Goal: Task Accomplishment & Management: Use online tool/utility

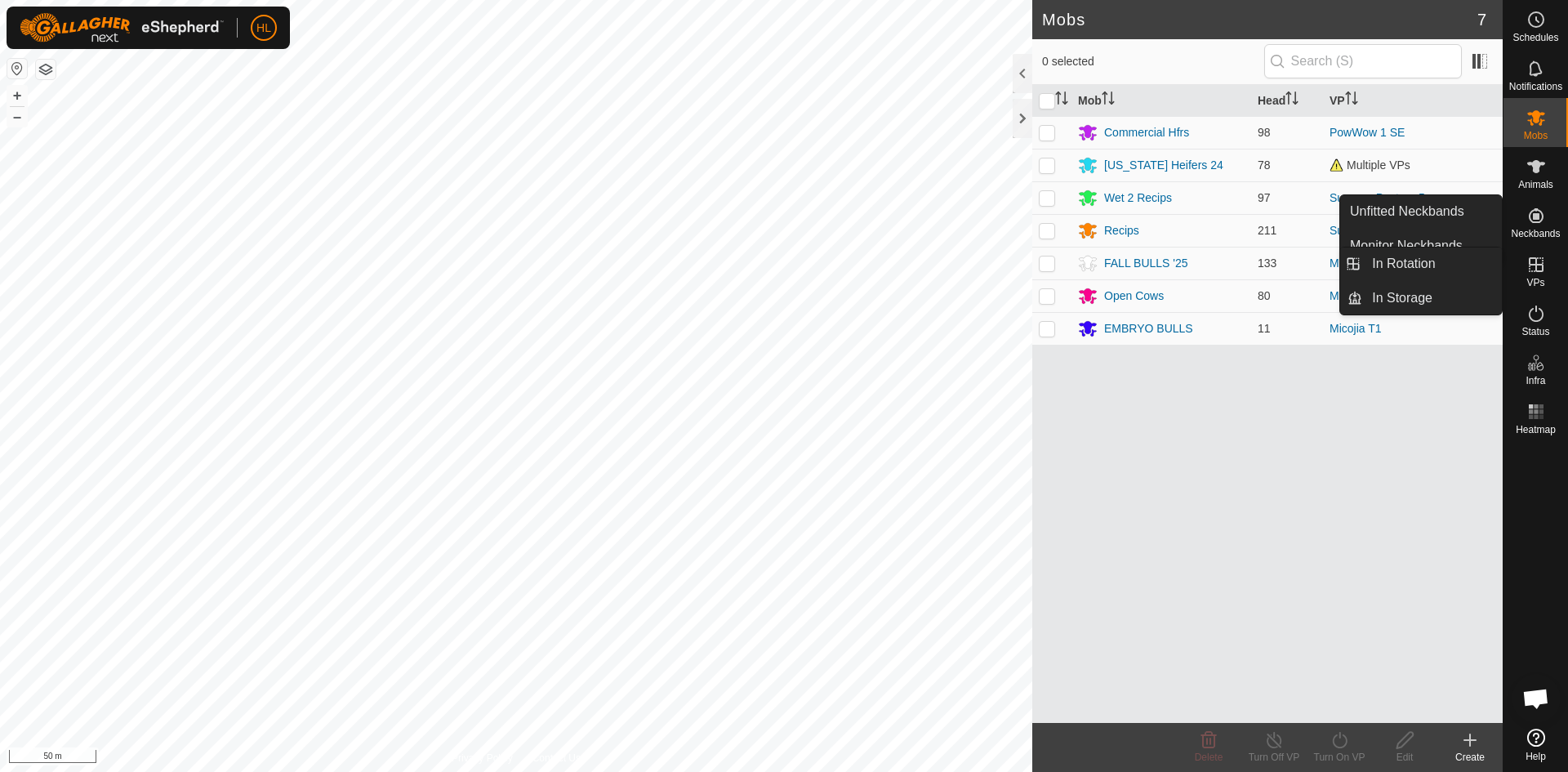
drag, startPoint x: 1538, startPoint y: 249, endPoint x: 1544, endPoint y: 272, distance: 23.8
click at [1544, 272] on icon at bounding box center [1537, 265] width 20 height 20
click at [1484, 265] on link "In Rotation" at bounding box center [1432, 264] width 140 height 33
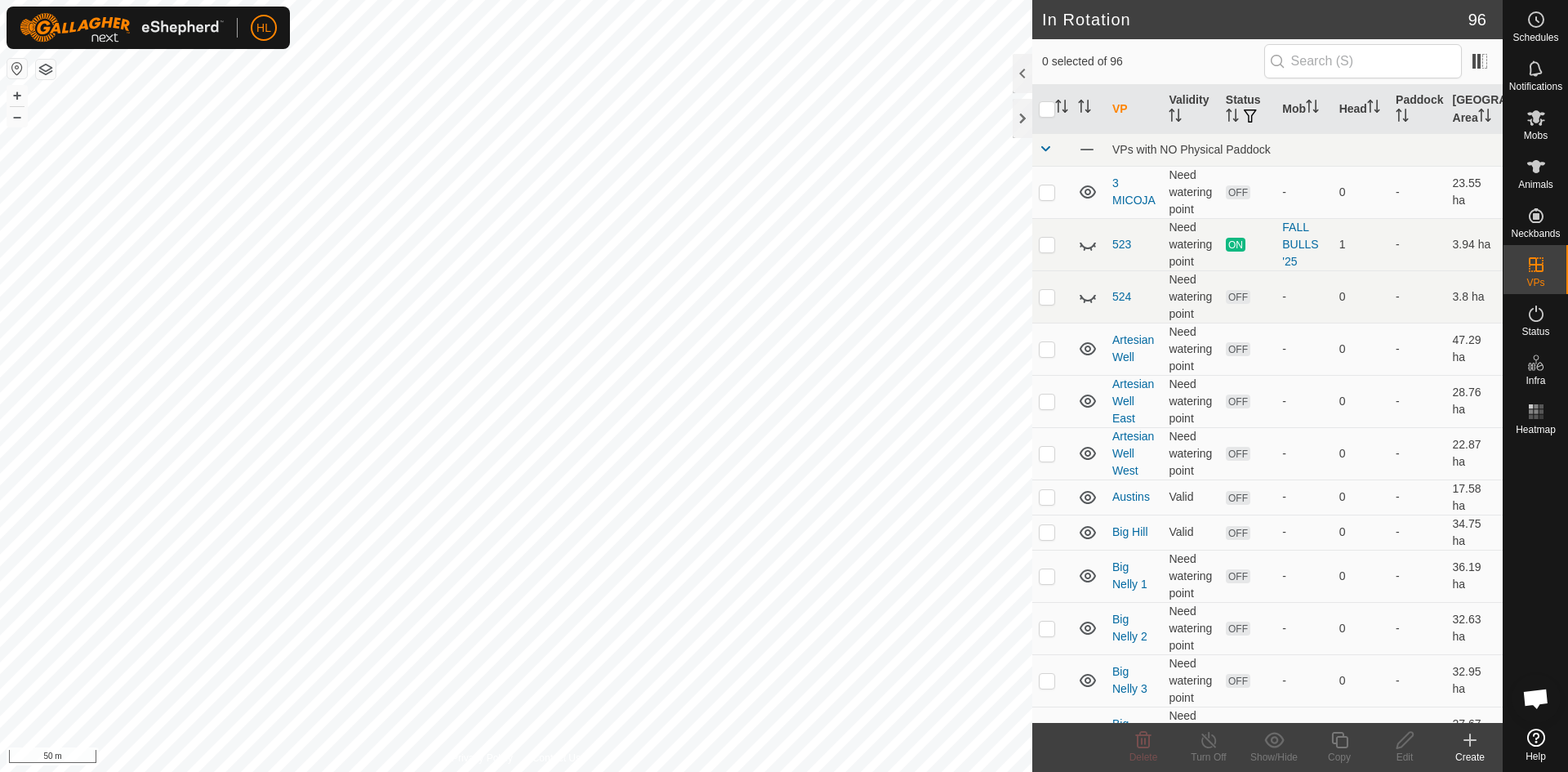
click at [1468, 754] on div "Create" at bounding box center [1469, 757] width 65 height 15
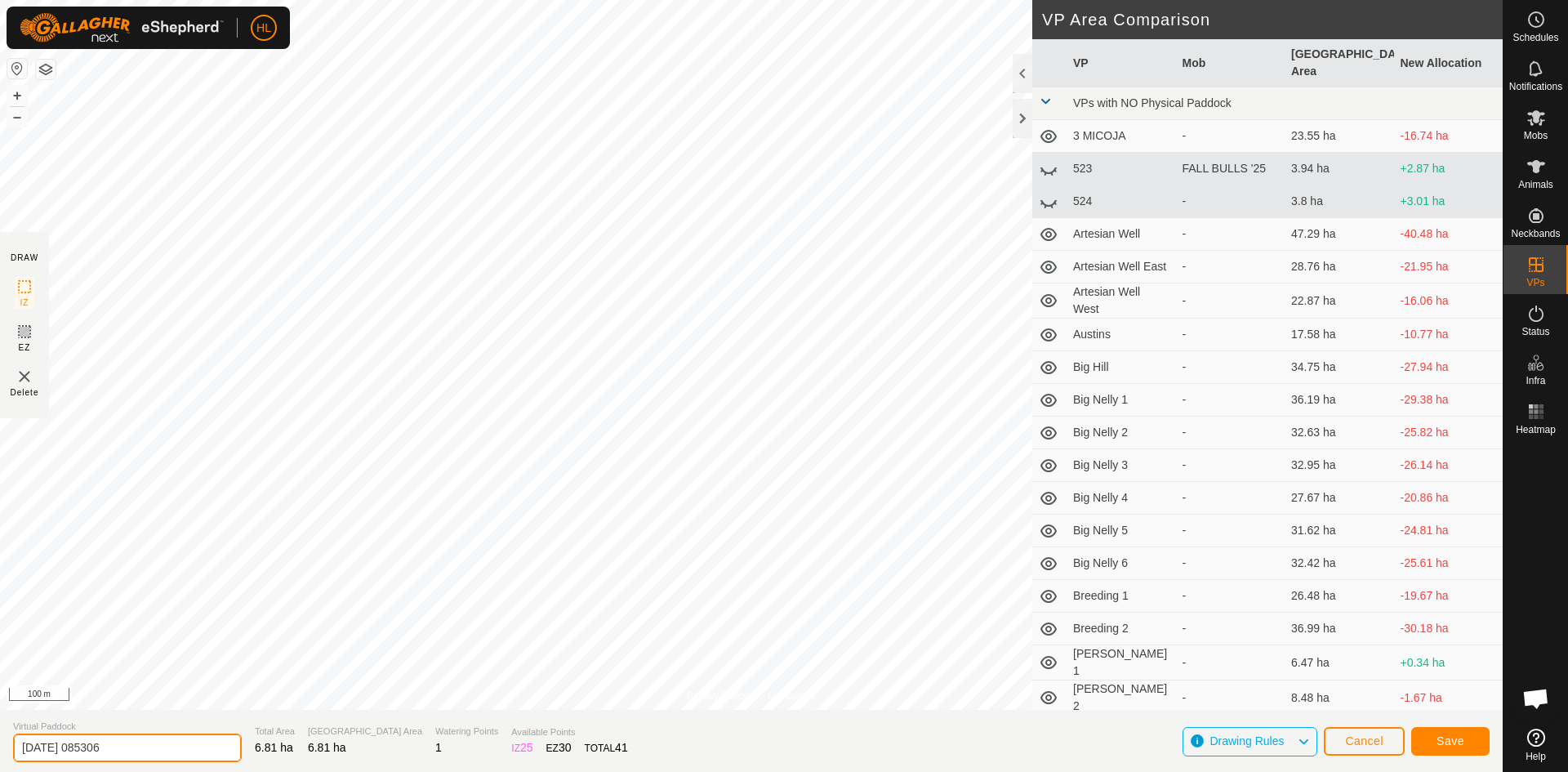
drag, startPoint x: 177, startPoint y: 734, endPoint x: 12, endPoint y: 724, distance: 165.3
click at [12, 724] on section "Virtual Paddock [DATE] 085306 Total Area 6.81 ha Grazing Area 6.81 ha Watering …" at bounding box center [751, 741] width 1503 height 62
type input "c"
type input "[PERSON_NAME] East"
click at [1437, 750] on button "Save" at bounding box center [1450, 741] width 79 height 29
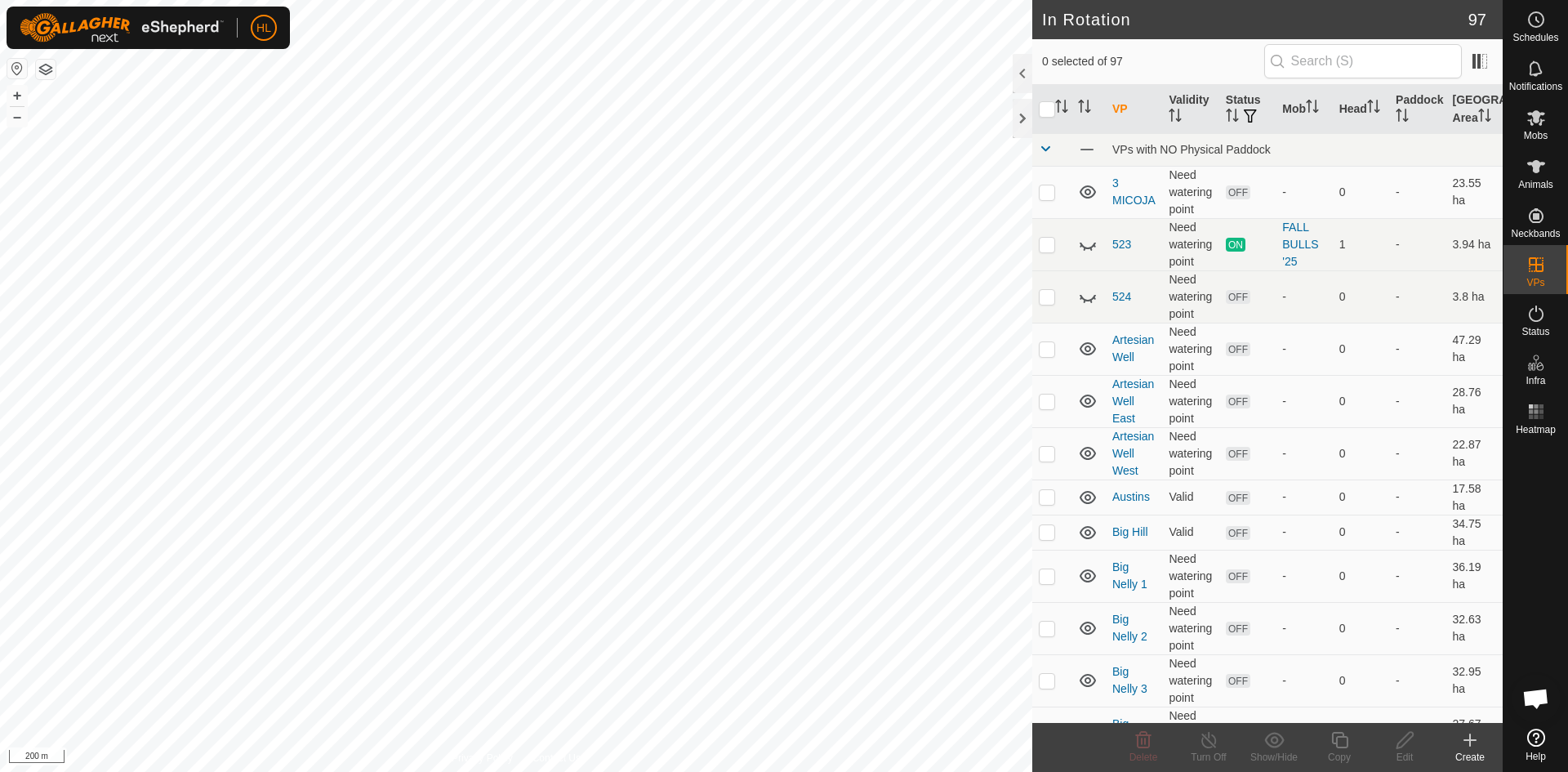
click at [1473, 748] on icon at bounding box center [1470, 740] width 20 height 20
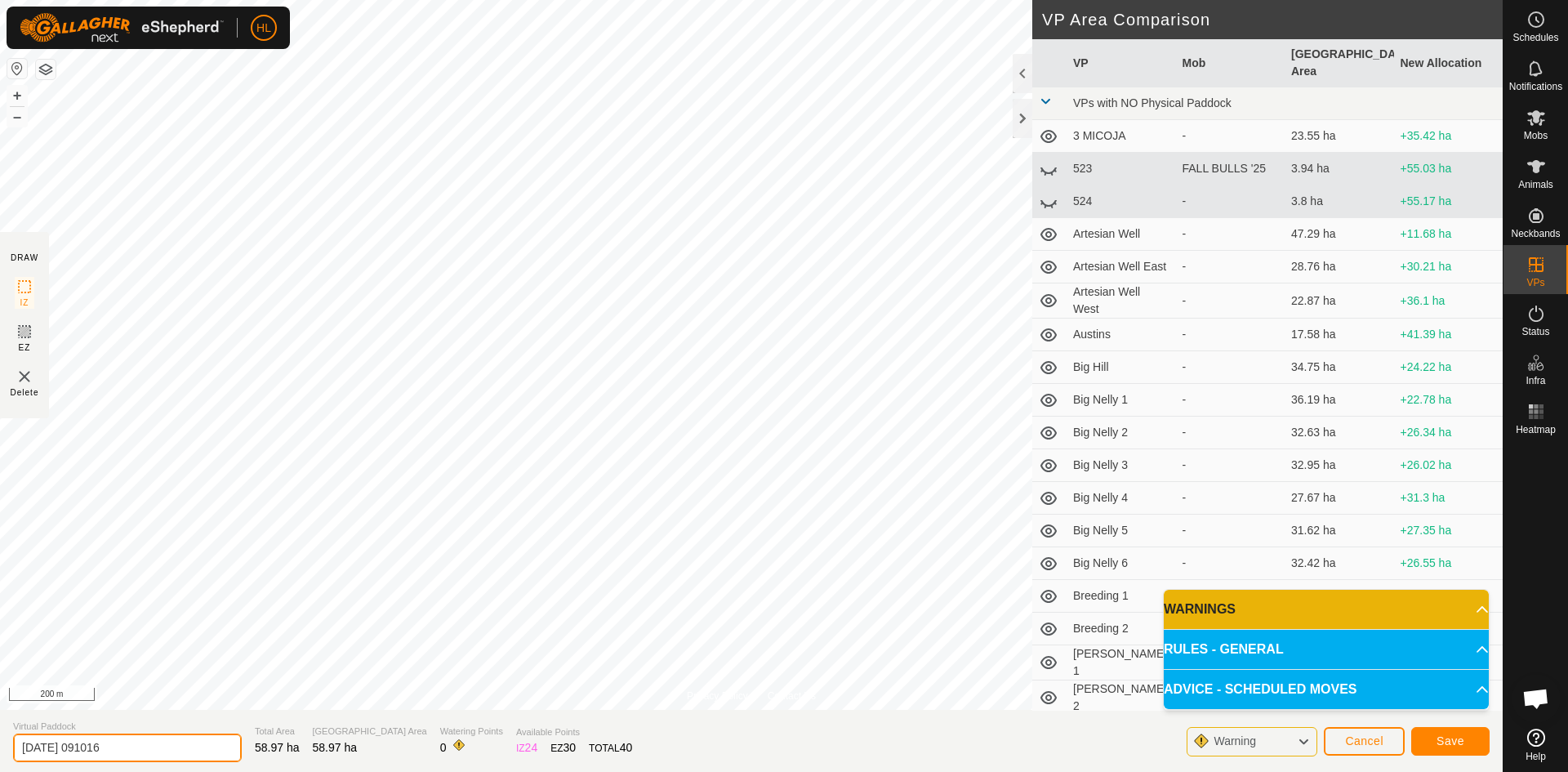
drag, startPoint x: 109, startPoint y: 745, endPoint x: 10, endPoint y: 758, distance: 99.8
click at [10, 758] on section "Virtual Paddock [DATE] 091016 Total Area 58.97 ha Grazing Area 58.97 ha Waterin…" at bounding box center [751, 741] width 1503 height 62
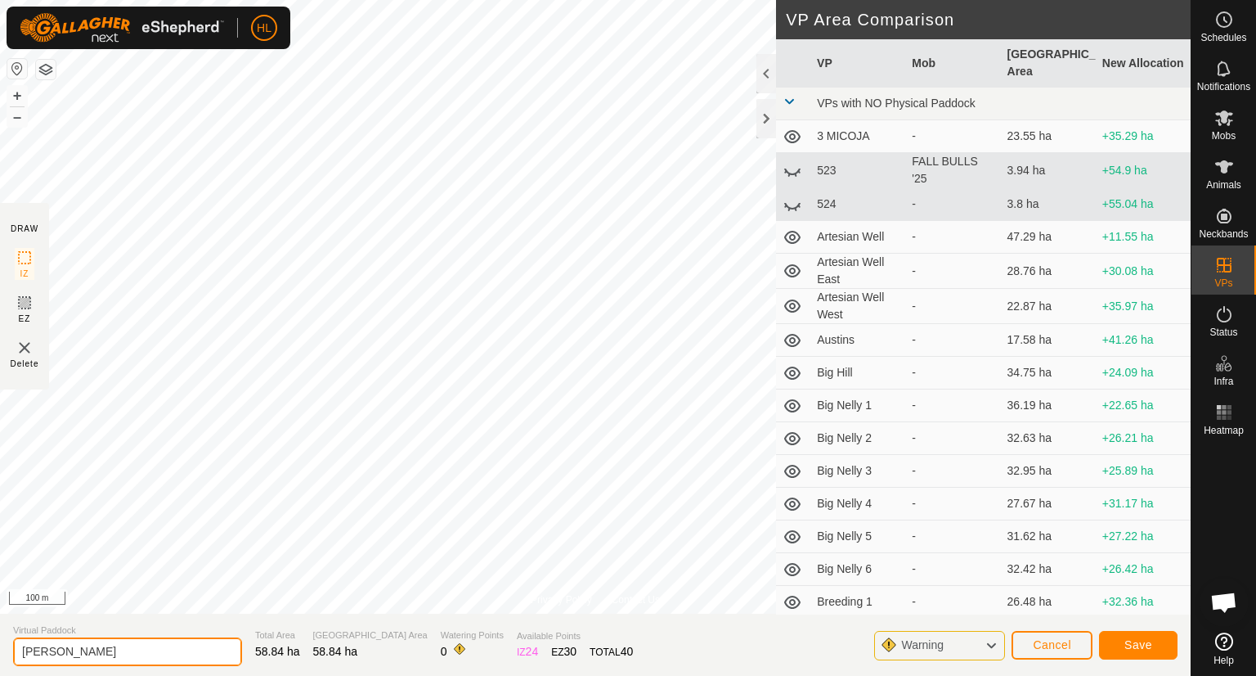
click at [176, 646] on input "[PERSON_NAME]" at bounding box center [127, 651] width 229 height 29
type input "[PERSON_NAME] NE"
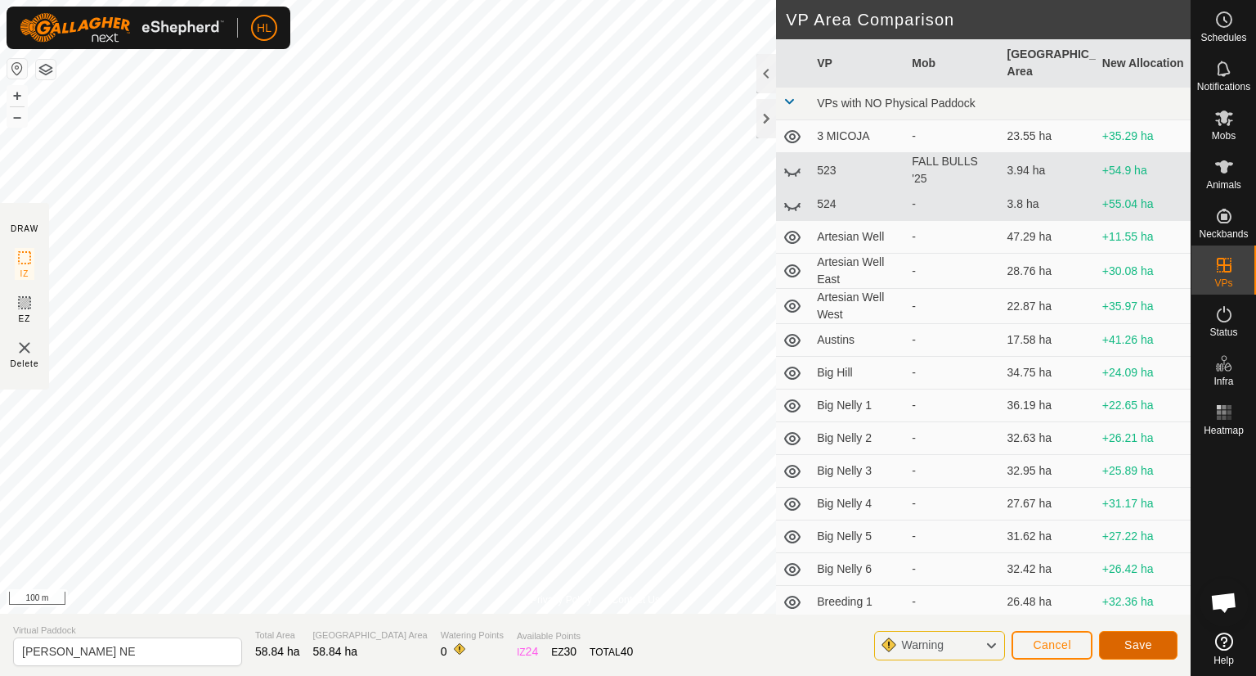
click at [1126, 645] on span "Save" at bounding box center [1139, 644] width 28 height 13
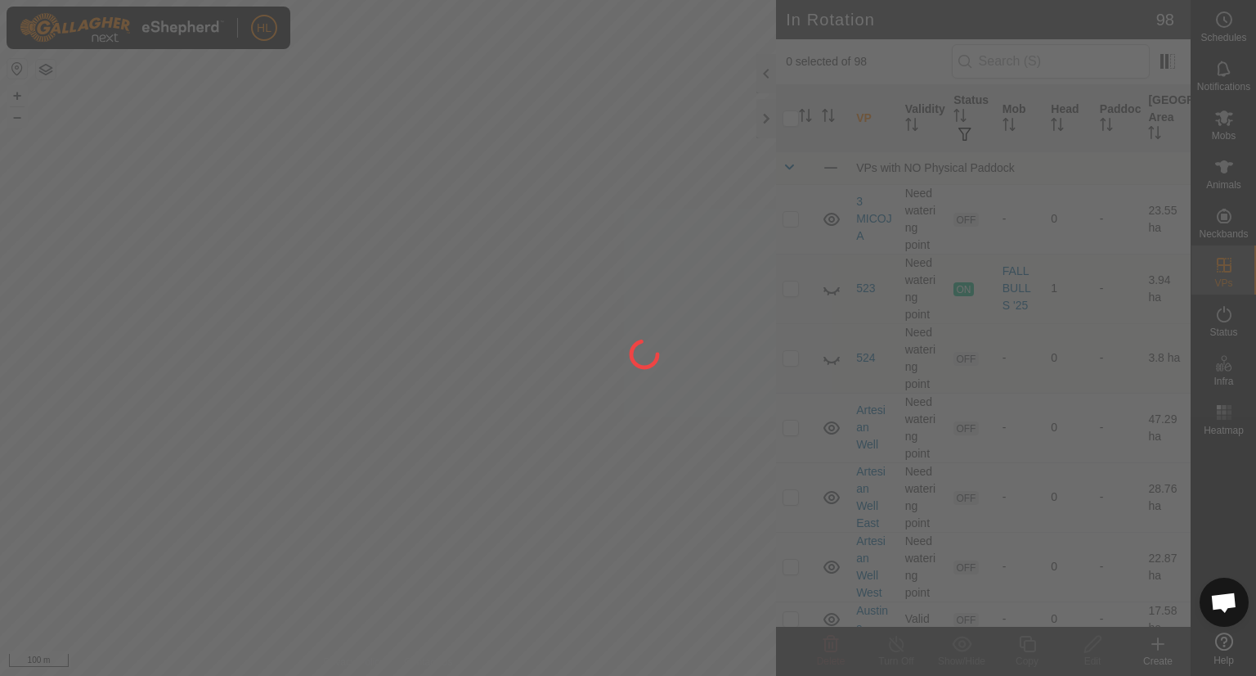
click at [586, 360] on div "HL Schedules Notifications Mobs Animals Neckbands VPs Status Infra Heatmap Help…" at bounding box center [628, 338] width 1256 height 676
drag, startPoint x: 586, startPoint y: 360, endPoint x: 595, endPoint y: 474, distance: 114.1
click at [595, 474] on div at bounding box center [628, 338] width 1256 height 676
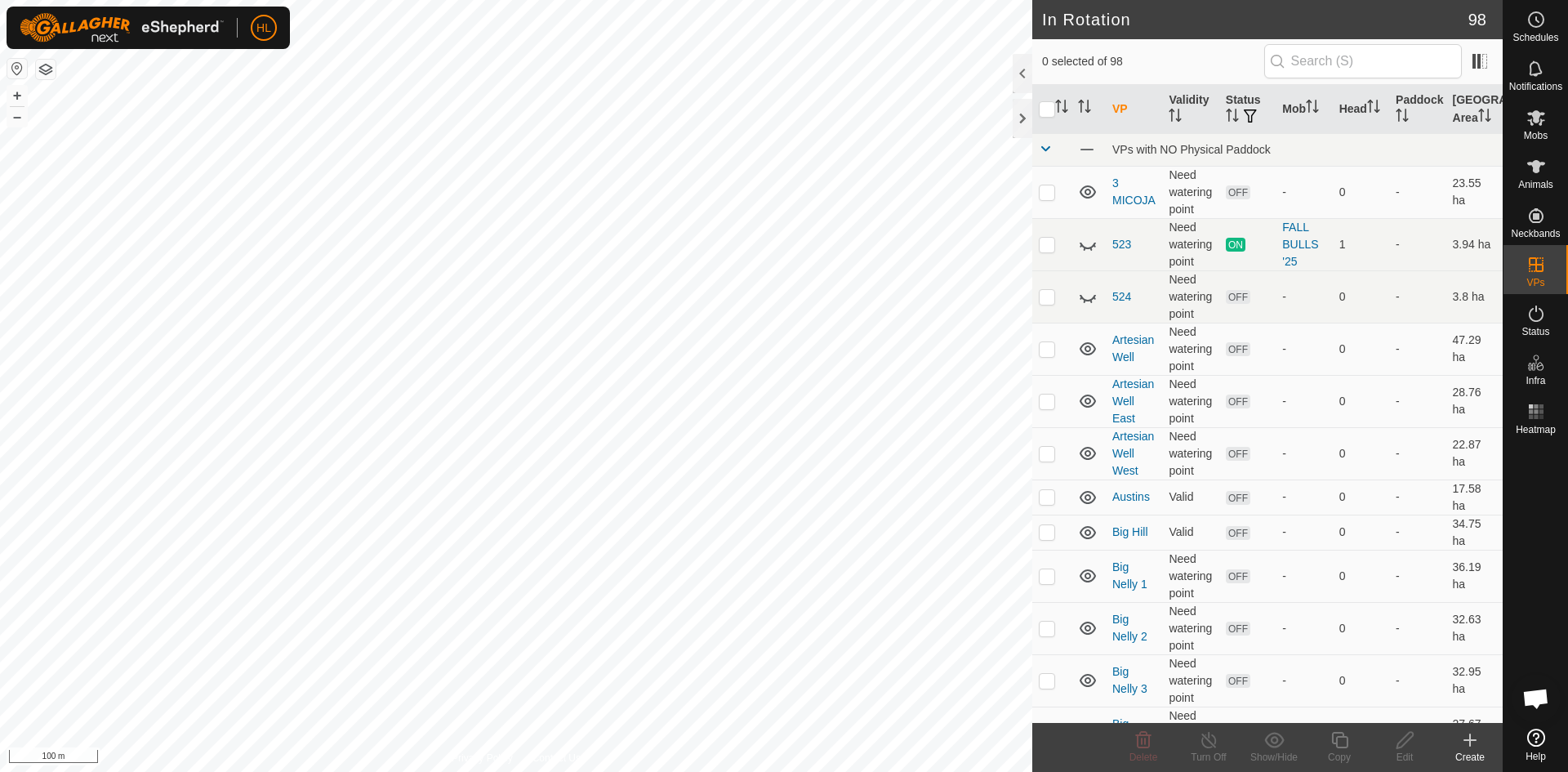
checkbox input "true"
click at [1403, 750] on div "Edit" at bounding box center [1404, 757] width 65 height 15
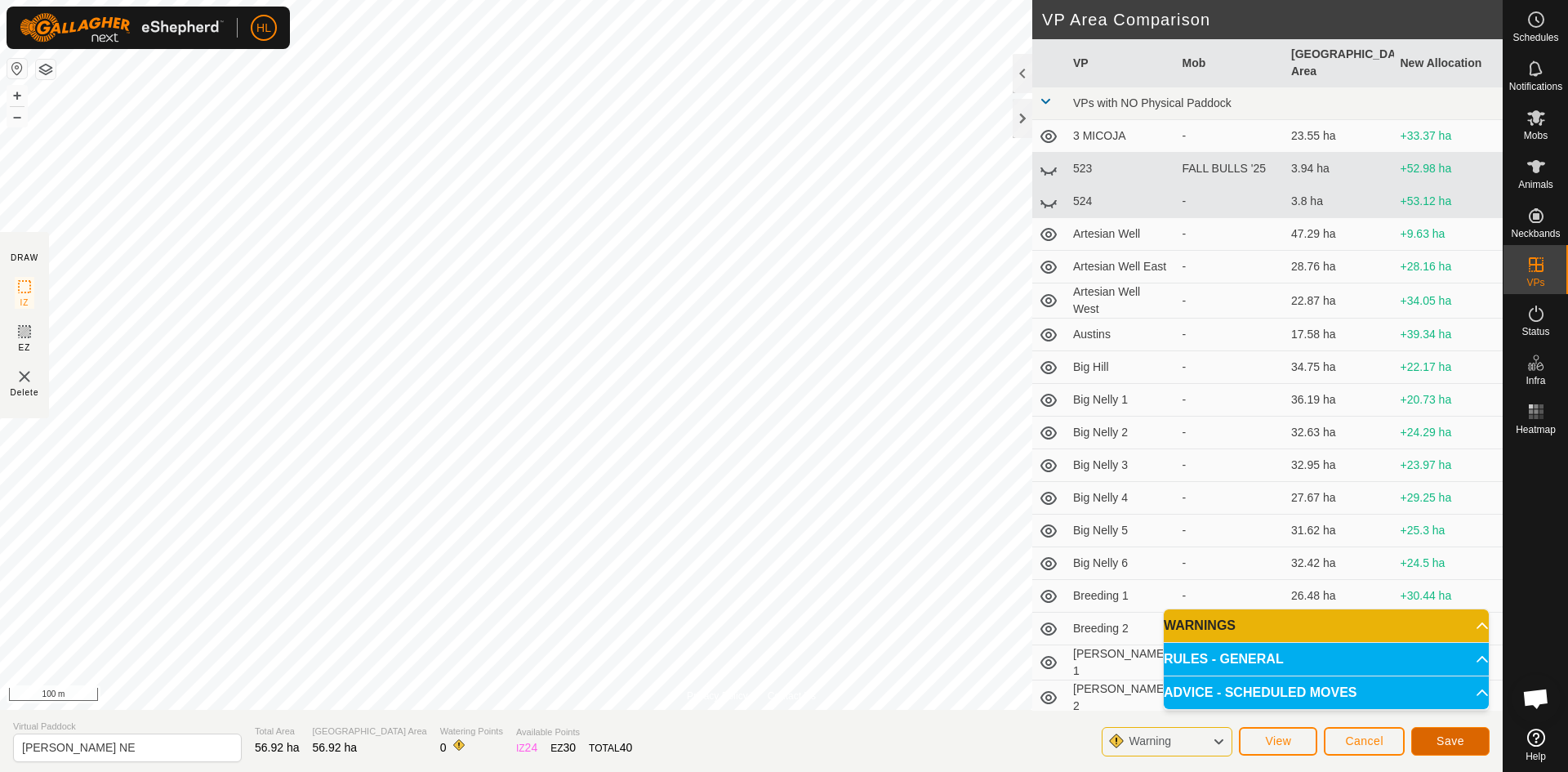
click at [1458, 737] on span "Save" at bounding box center [1451, 740] width 28 height 13
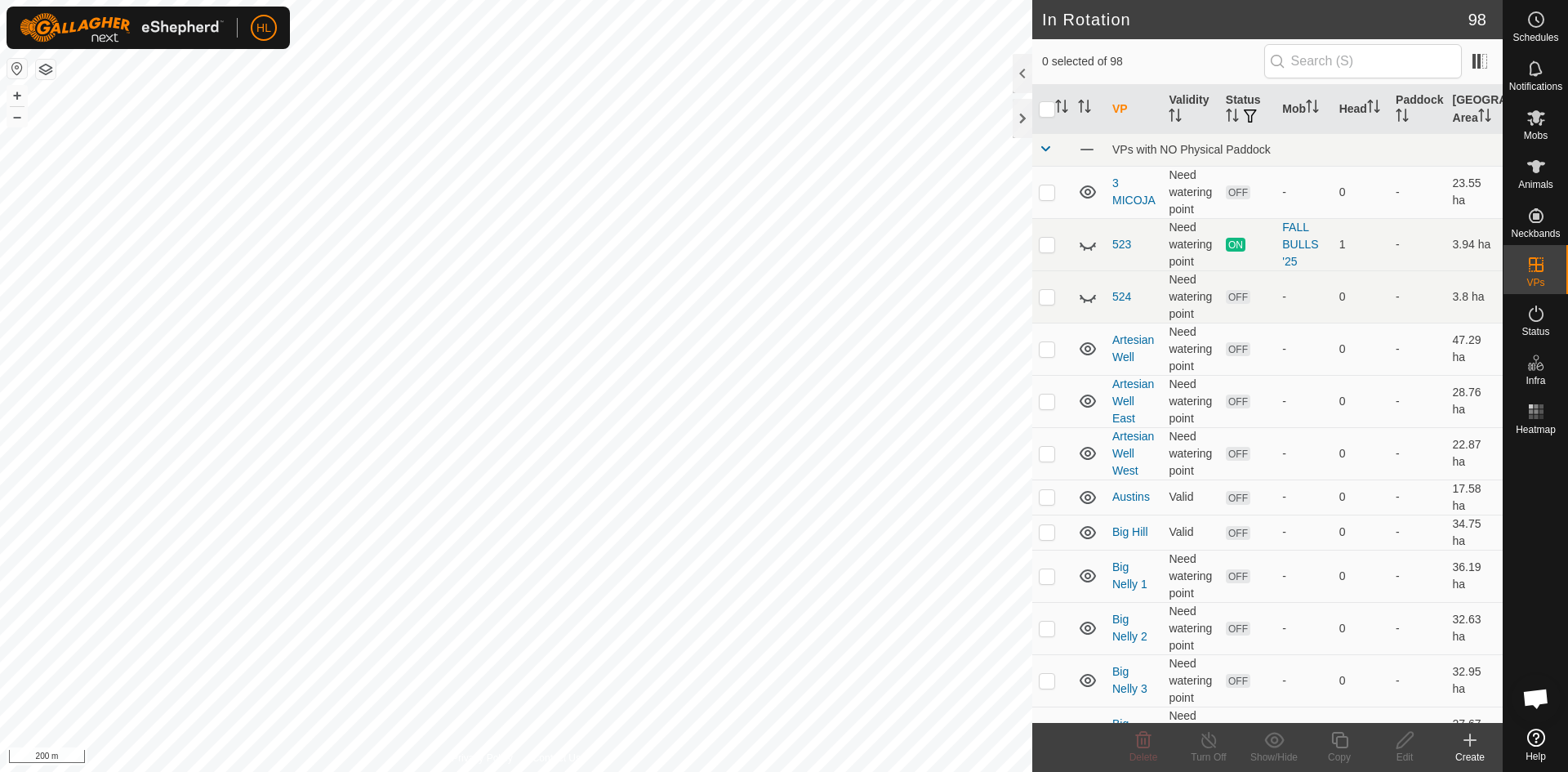
click at [1464, 747] on icon at bounding box center [1470, 740] width 20 height 20
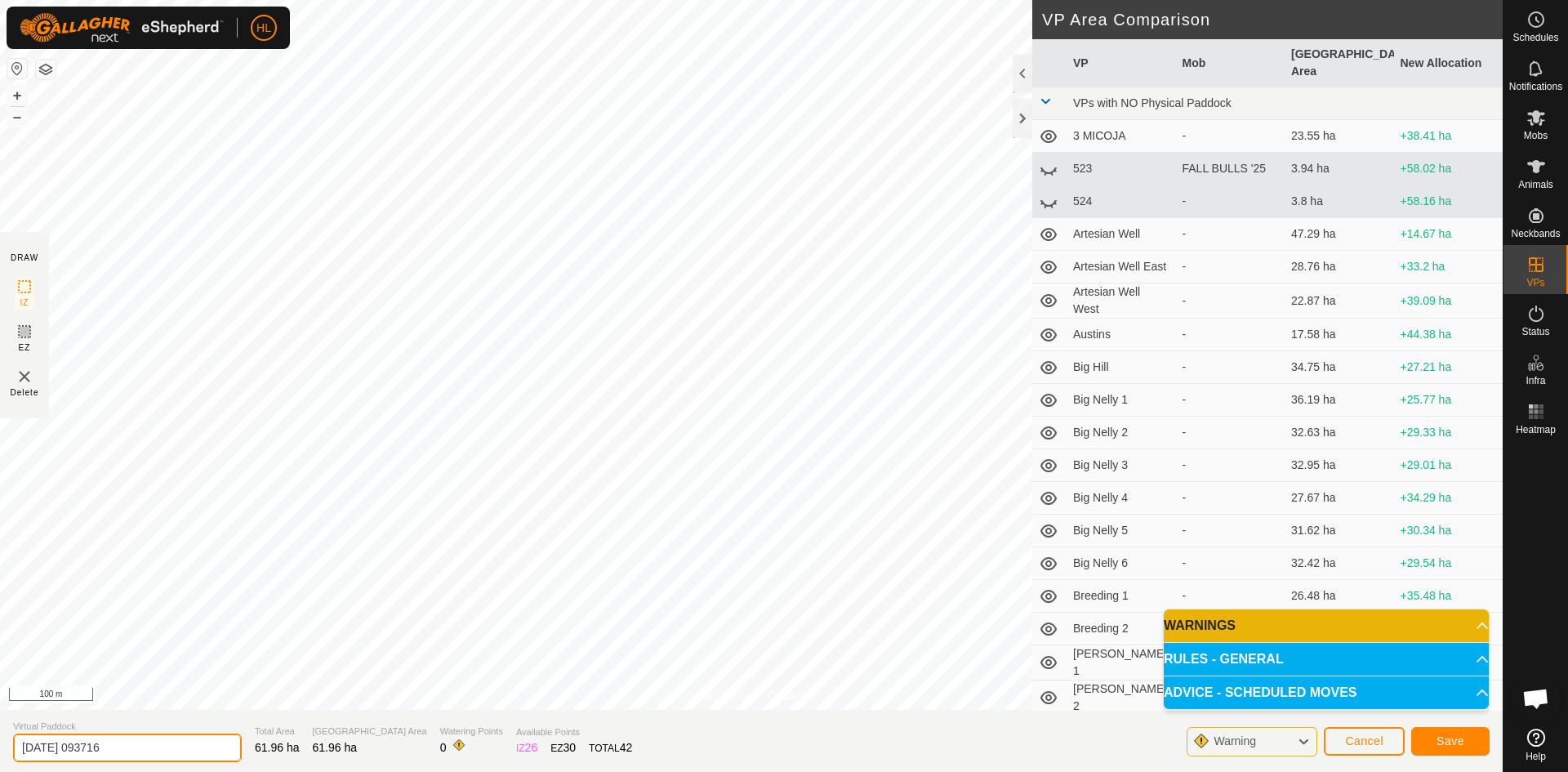
drag, startPoint x: 183, startPoint y: 750, endPoint x: 0, endPoint y: 737, distance: 183.5
click at [0, 737] on section "Virtual Paddock [DATE] 093716 Total Area 61.96 ha Grazing Area 61.96 ha Waterin…" at bounding box center [751, 741] width 1503 height 62
type input "[PERSON_NAME]"
click at [1444, 747] on button "Save" at bounding box center [1450, 741] width 79 height 29
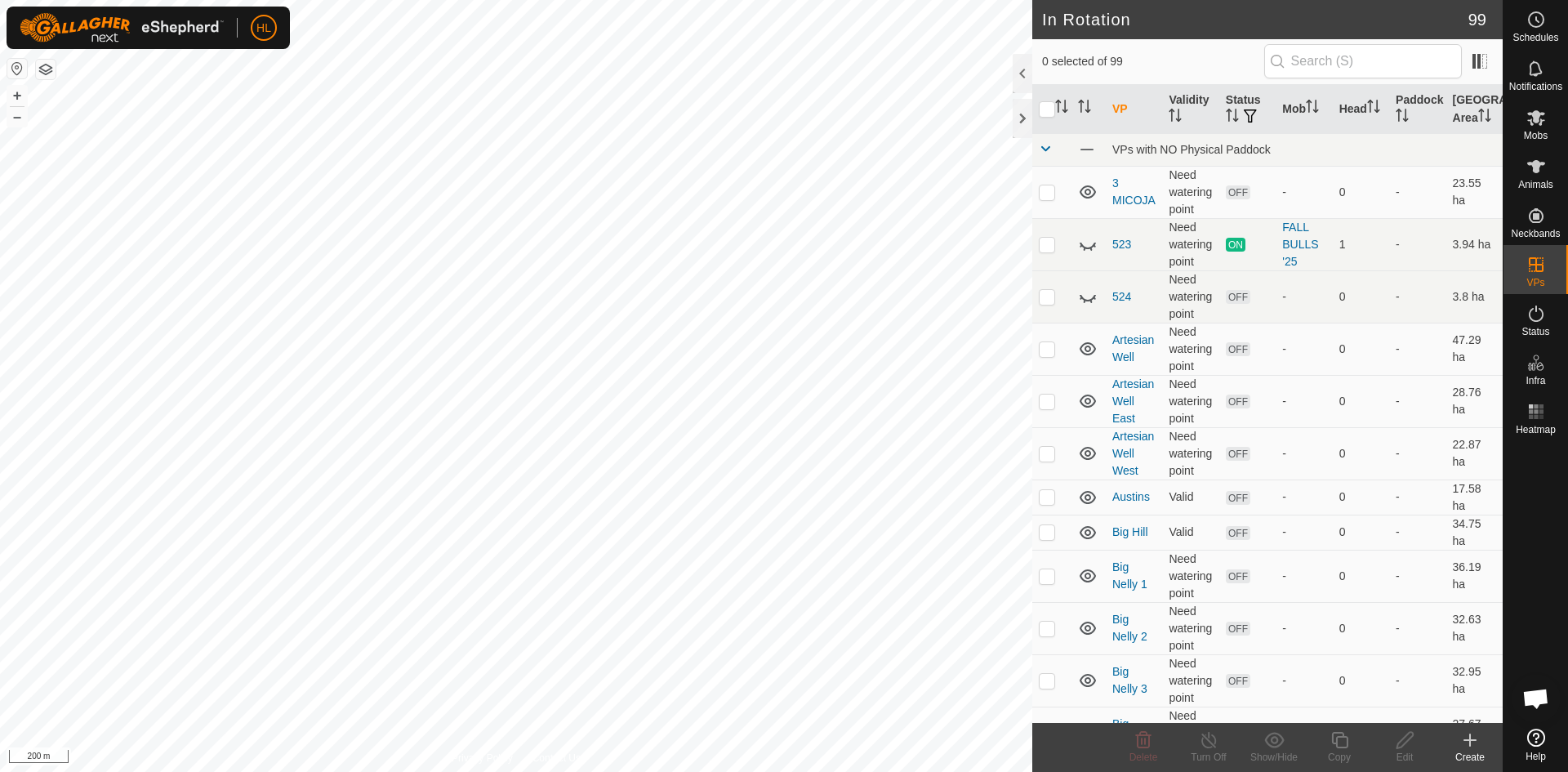
click at [1468, 747] on icon at bounding box center [1470, 740] width 20 height 20
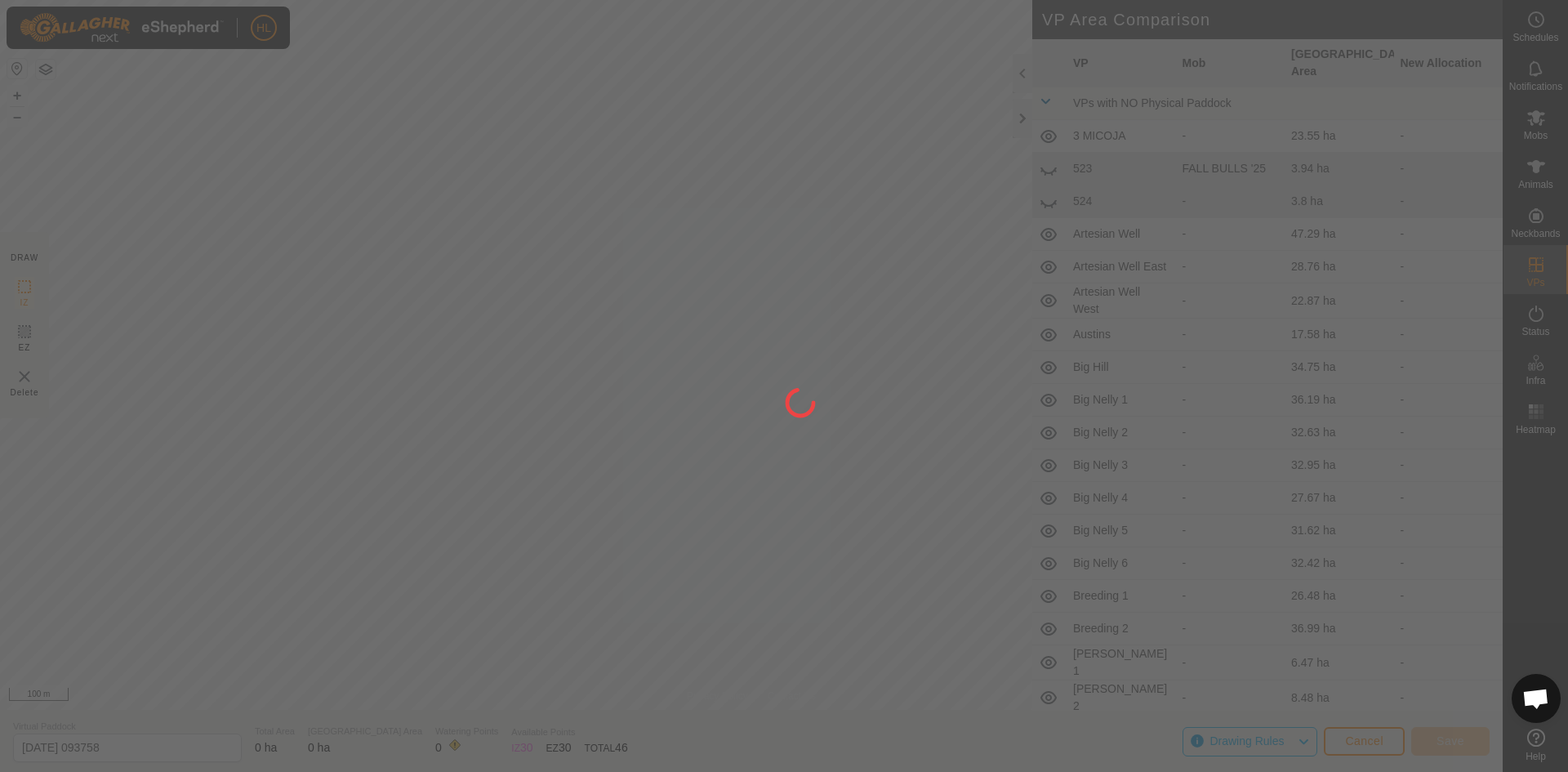
drag, startPoint x: 814, startPoint y: 543, endPoint x: 483, endPoint y: 371, distance: 373.0
click at [483, 371] on div at bounding box center [784, 386] width 1568 height 772
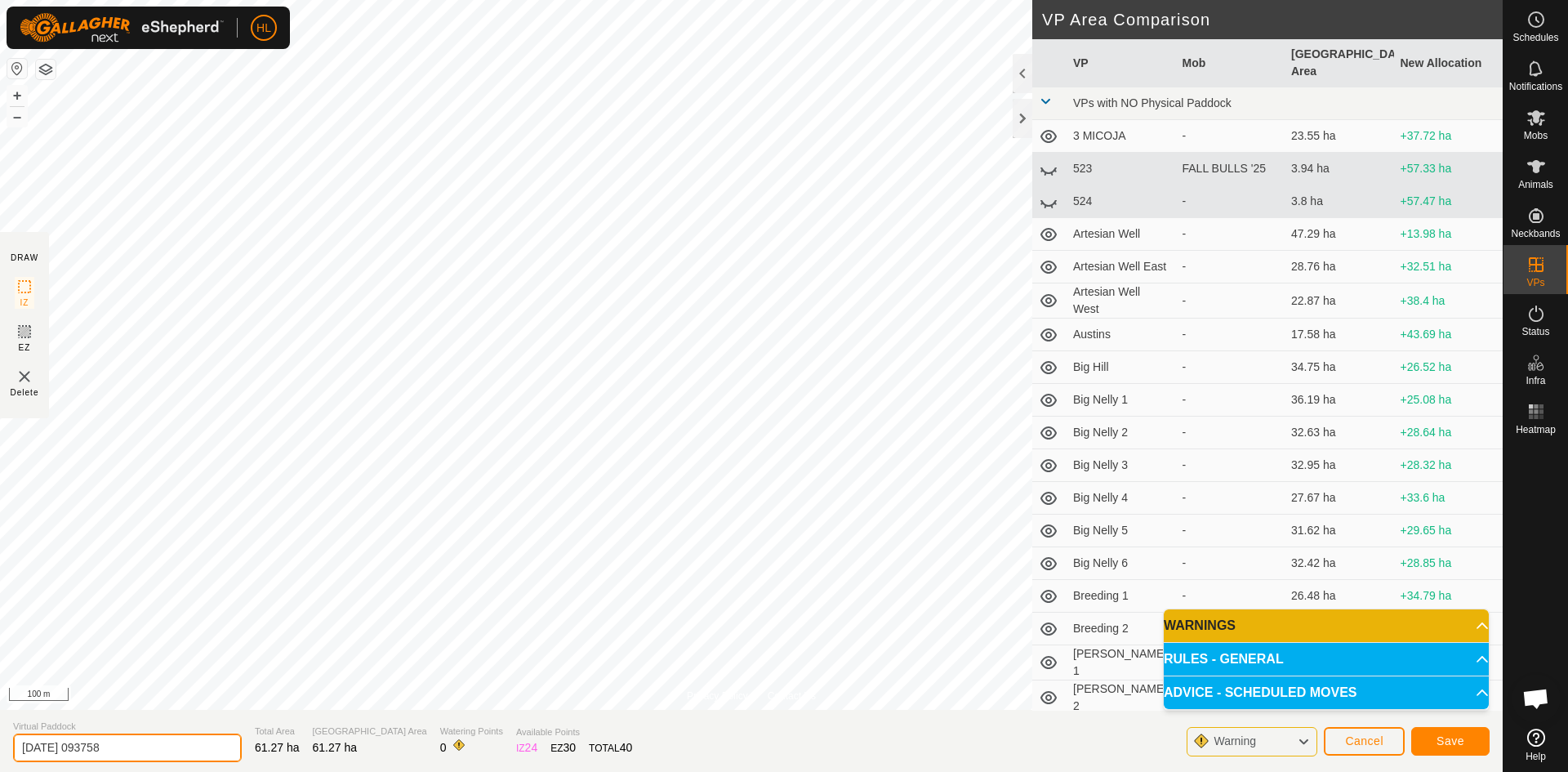
drag, startPoint x: 120, startPoint y: 739, endPoint x: 0, endPoint y: 720, distance: 121.5
click at [0, 720] on section "Virtual Paddock [DATE] 093758 Total Area 61.27 ha Grazing Area 61.27 ha Waterin…" at bounding box center [751, 741] width 1503 height 62
type input "[PERSON_NAME]"
click at [1463, 738] on span "Save" at bounding box center [1451, 740] width 28 height 13
